Goal: Task Accomplishment & Management: Use online tool/utility

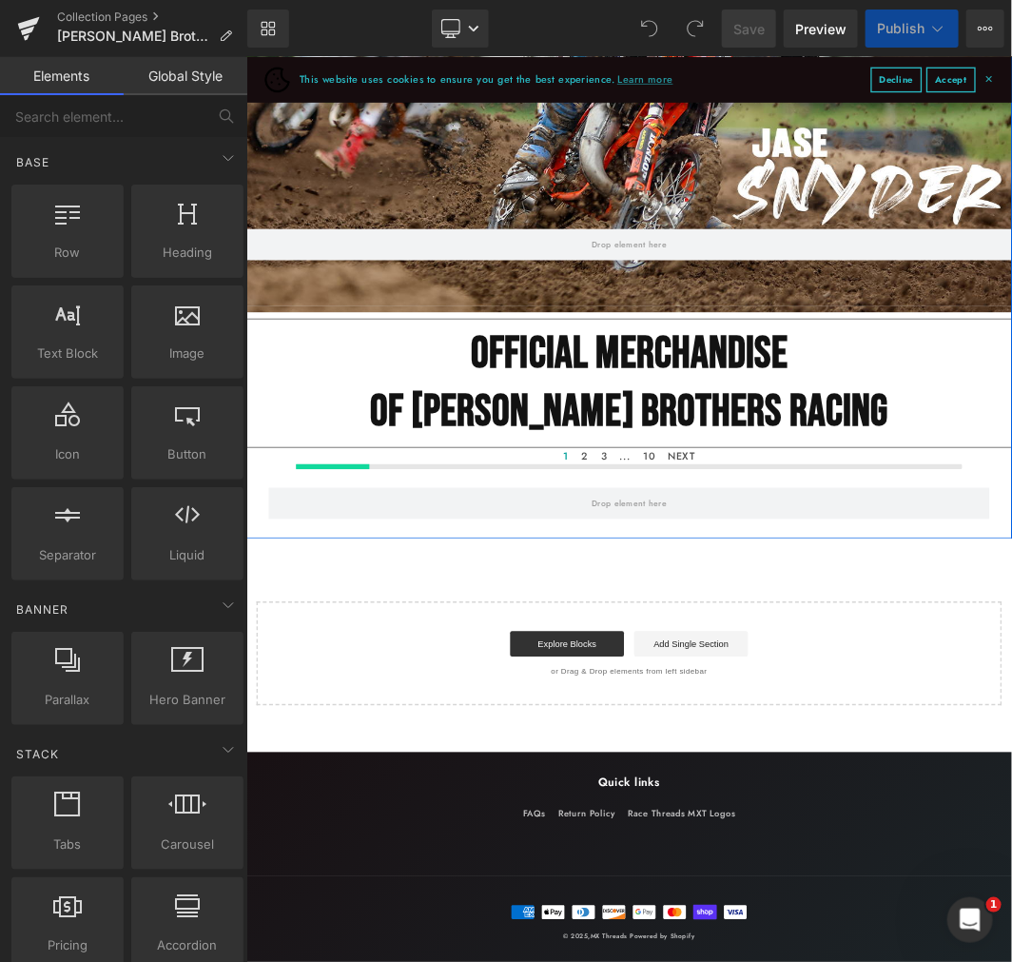
scroll to position [481, 0]
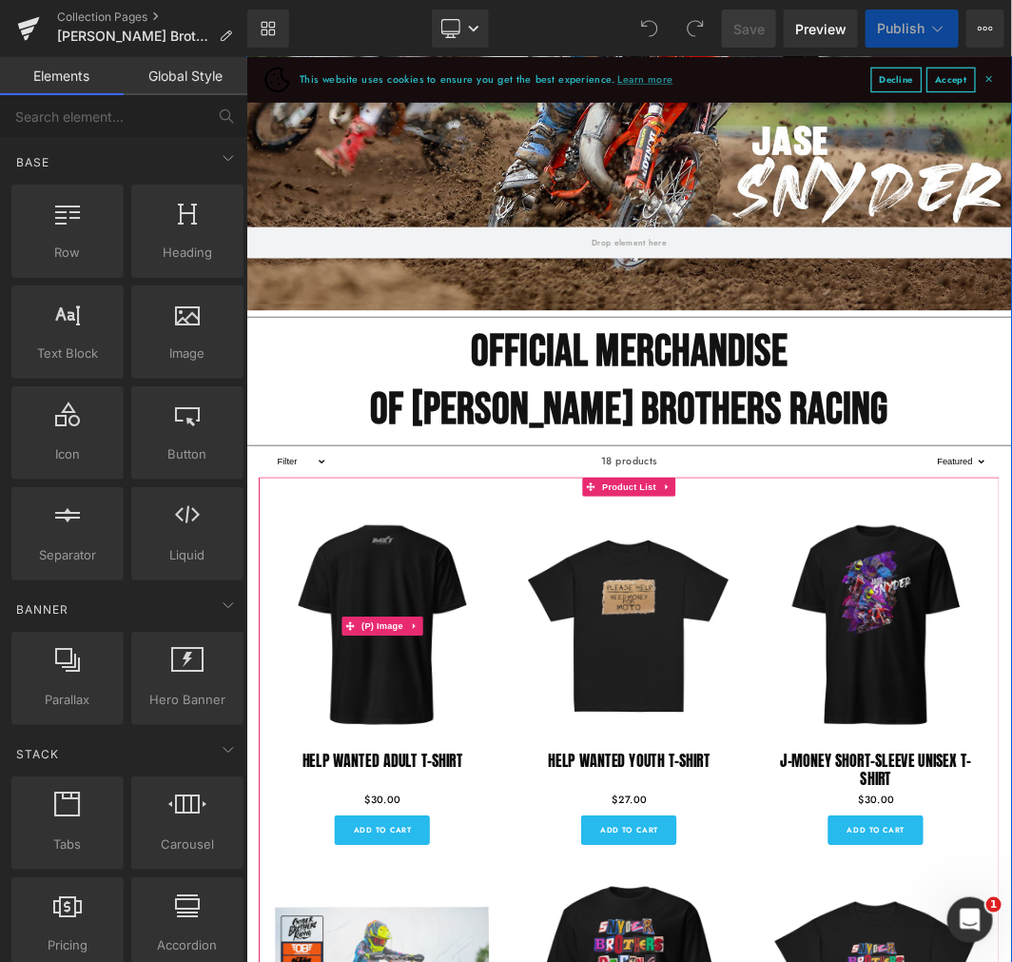
click at [283, 929] on img at bounding box center [449, 912] width 333 height 333
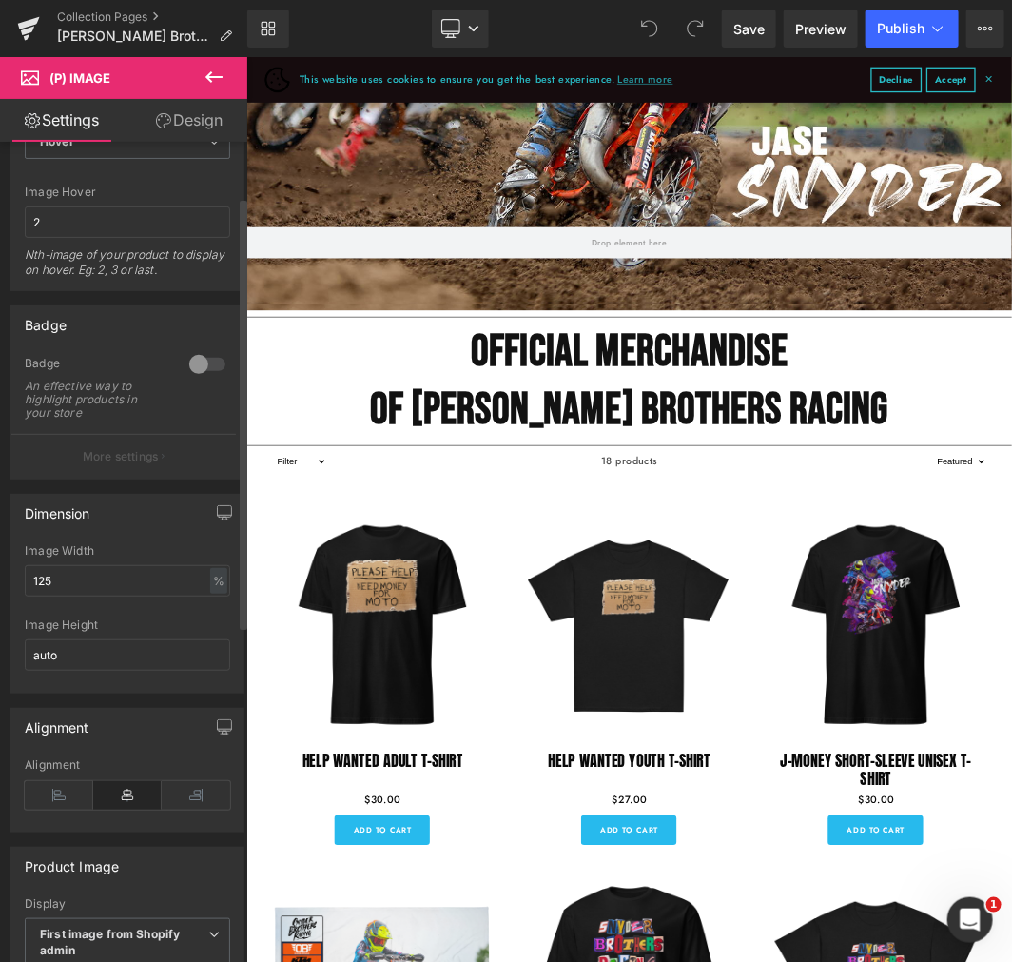
scroll to position [0, 0]
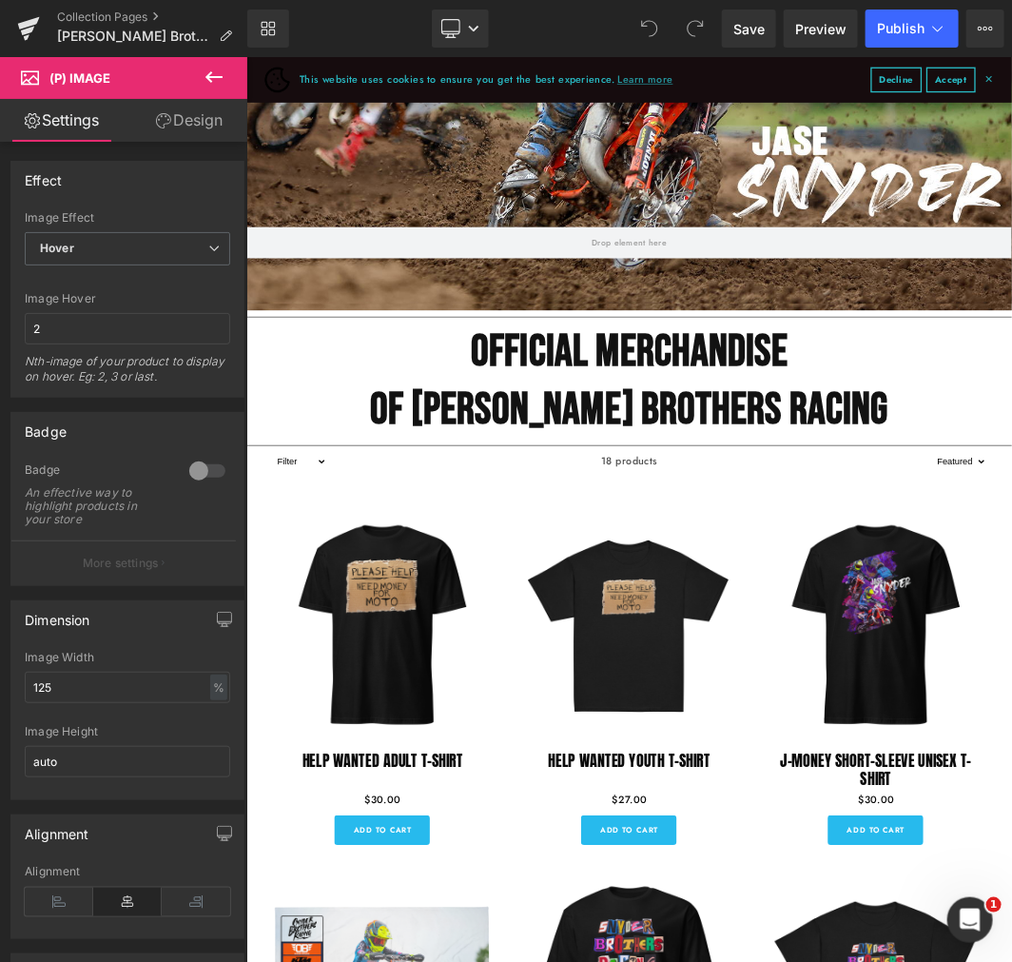
click at [175, 119] on link "Design" at bounding box center [189, 120] width 124 height 43
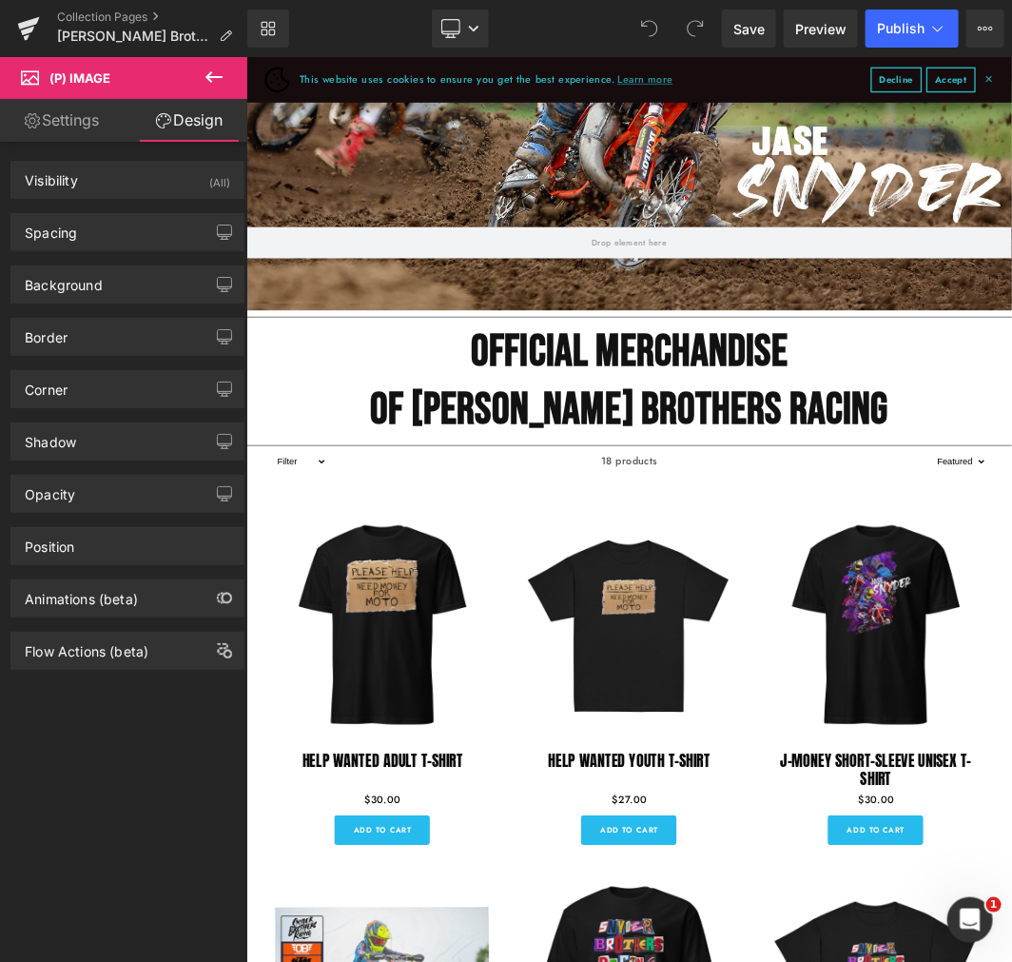
click at [55, 120] on link "Settings" at bounding box center [62, 120] width 124 height 43
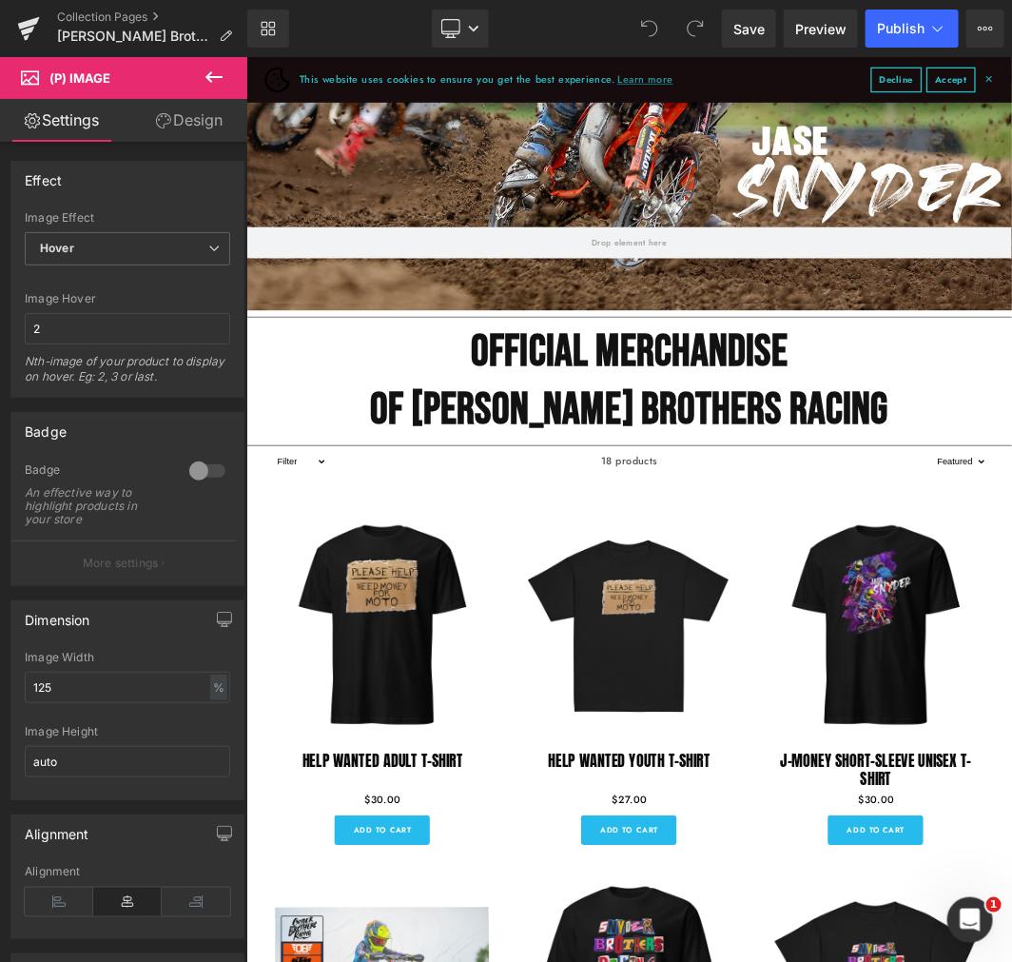
click at [220, 74] on icon at bounding box center [214, 77] width 23 height 23
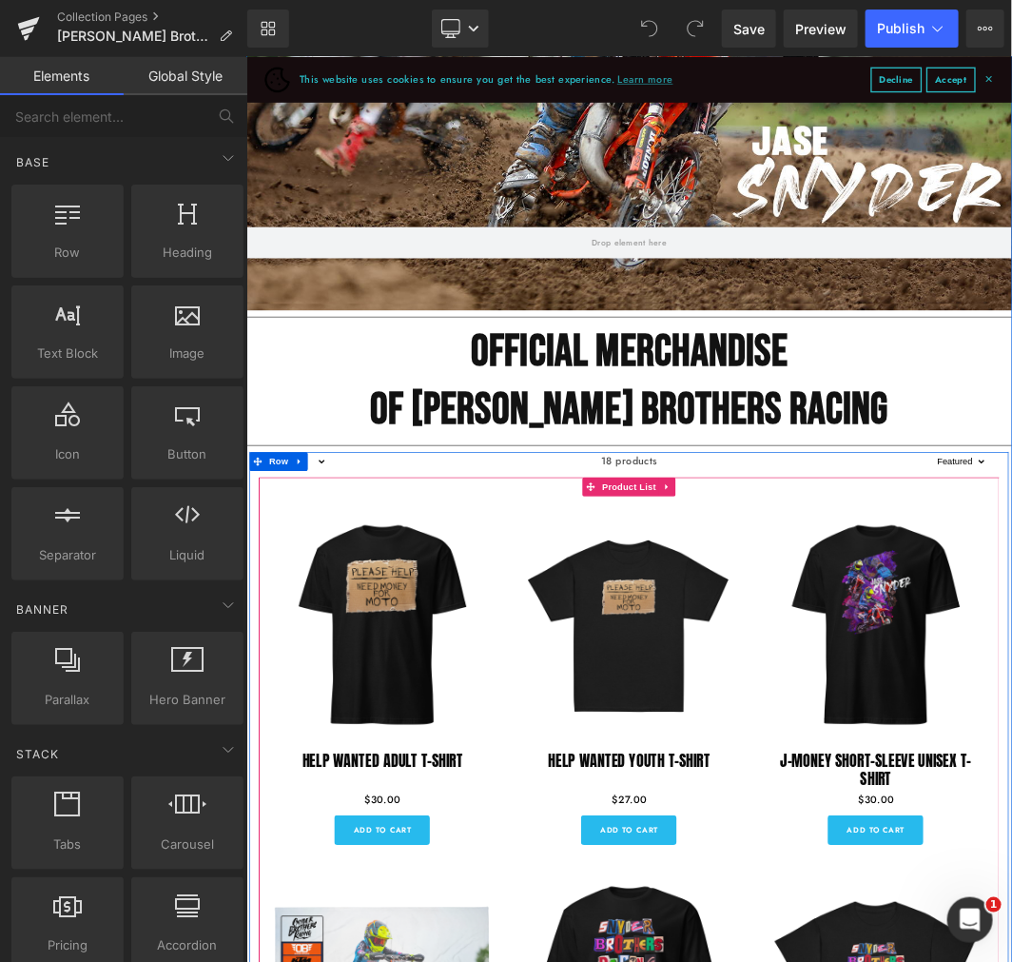
click at [872, 707] on icon at bounding box center [878, 702] width 13 height 14
click at [764, 709] on link "Product List" at bounding box center [770, 703] width 115 height 29
